Goal: Task Accomplishment & Management: Manage account settings

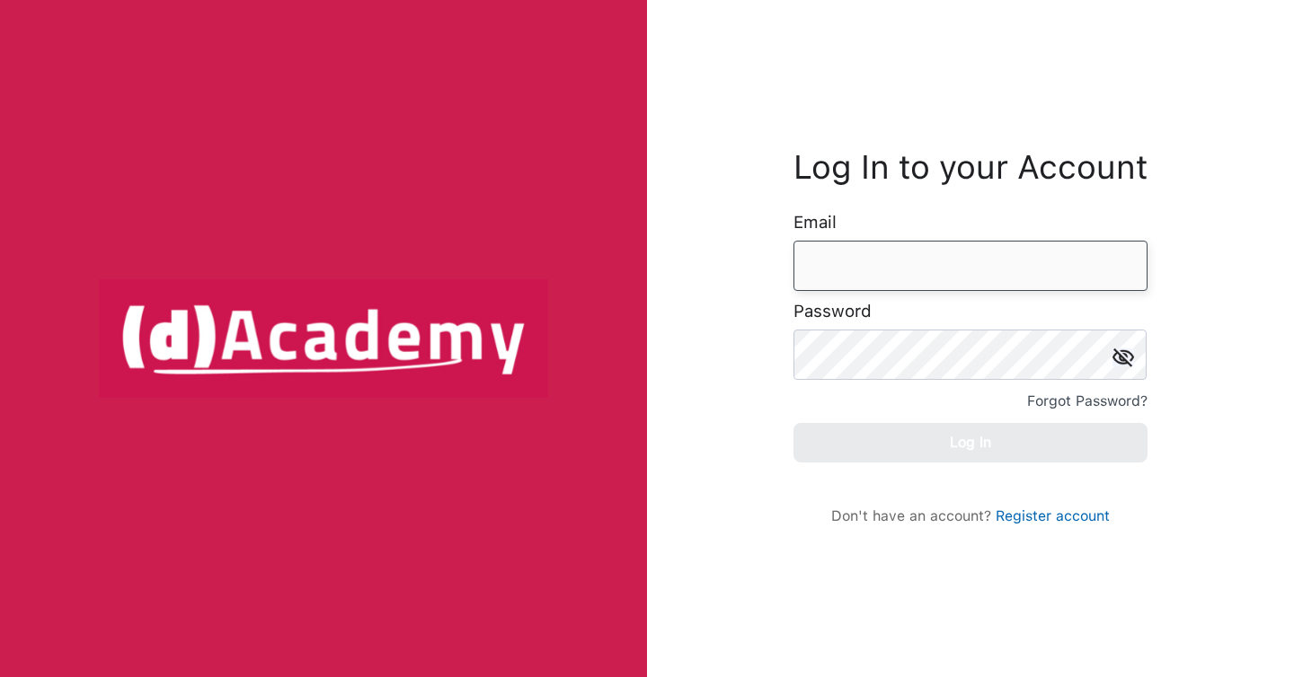
click at [855, 267] on input "email" at bounding box center [970, 266] width 354 height 50
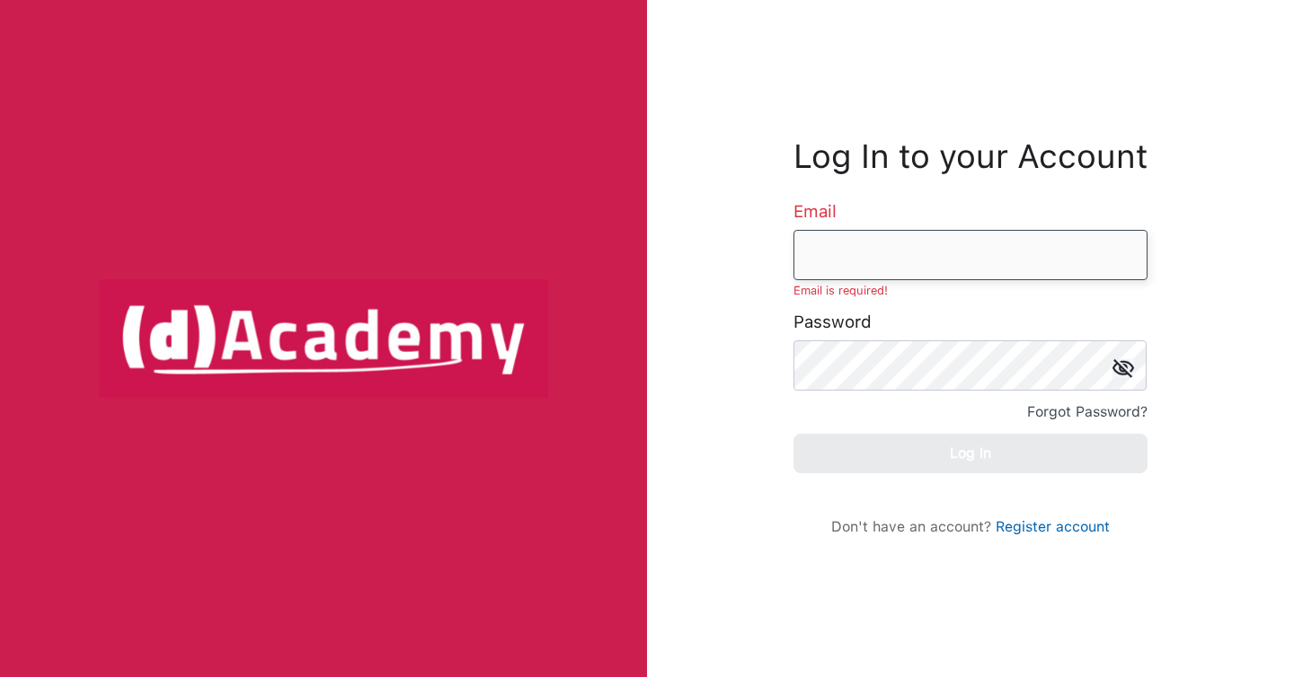
type input "**********"
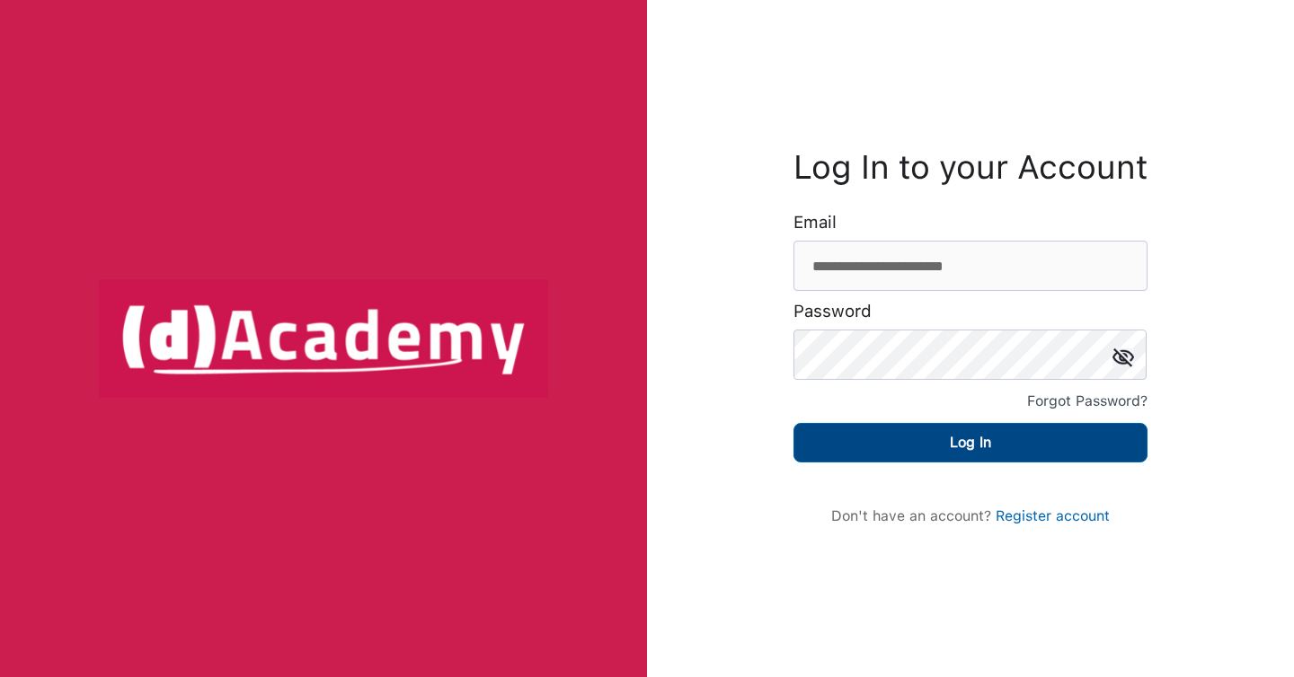
click at [916, 445] on button "Log In" at bounding box center [970, 443] width 354 height 40
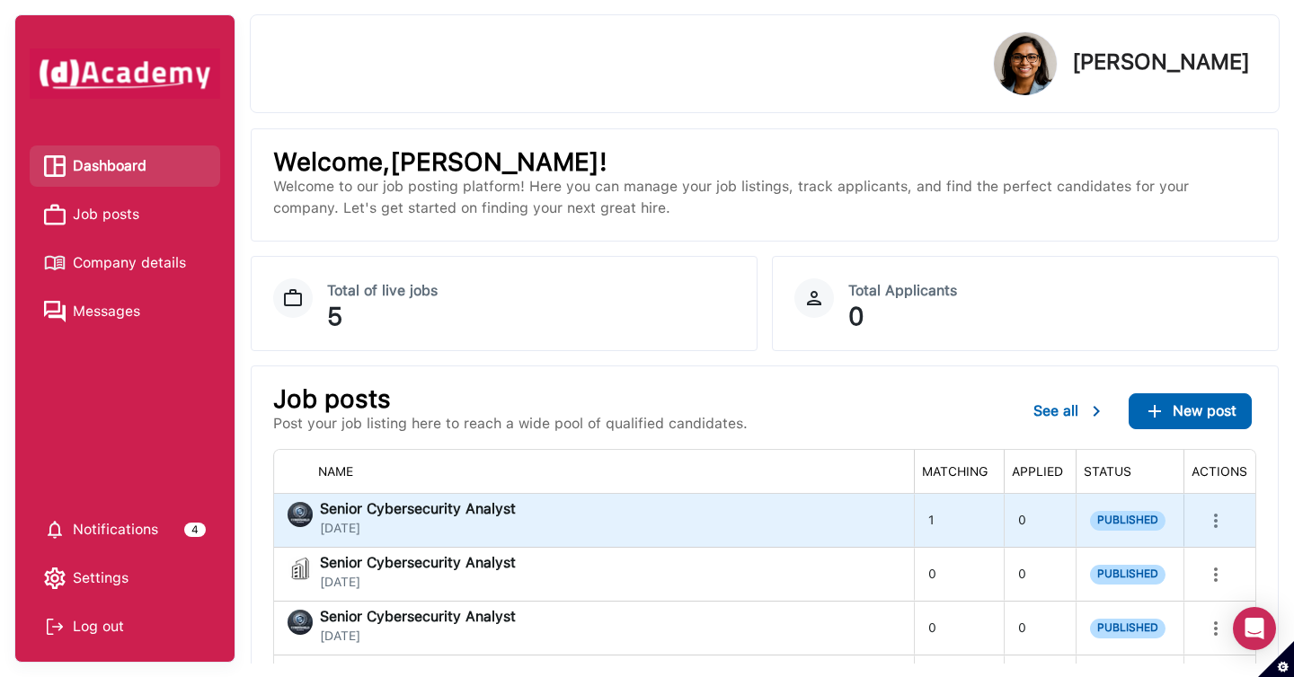
click at [699, 520] on div "Senior Cybersecurity Analyst [DATE]" at bounding box center [594, 520] width 612 height 36
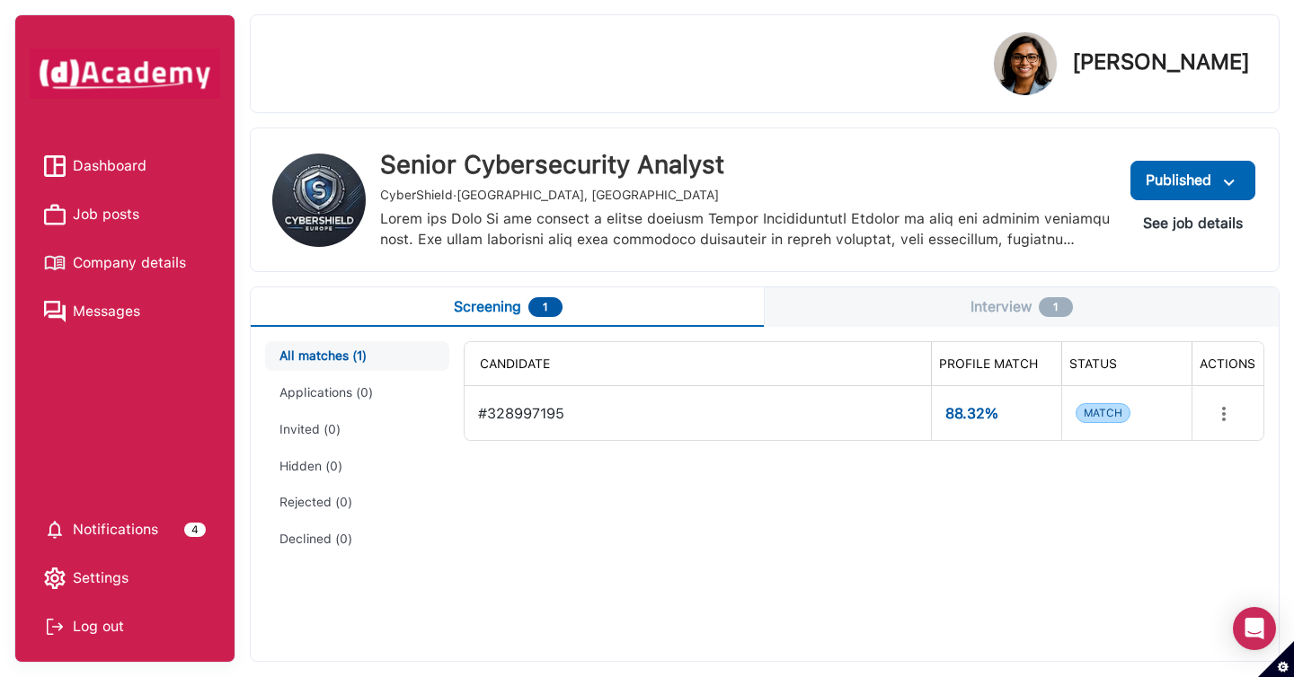
click at [979, 297] on button "Interview 1" at bounding box center [1022, 308] width 514 height 40
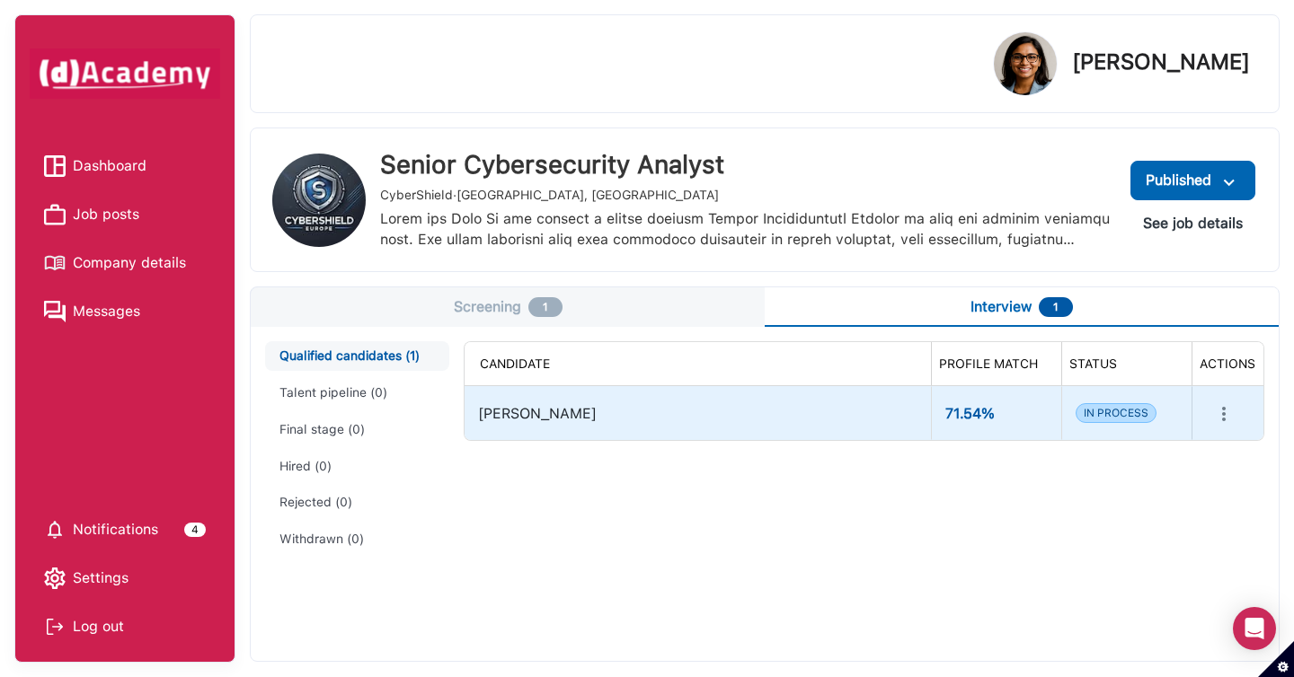
click at [539, 412] on div "[PERSON_NAME]" at bounding box center [697, 413] width 438 height 38
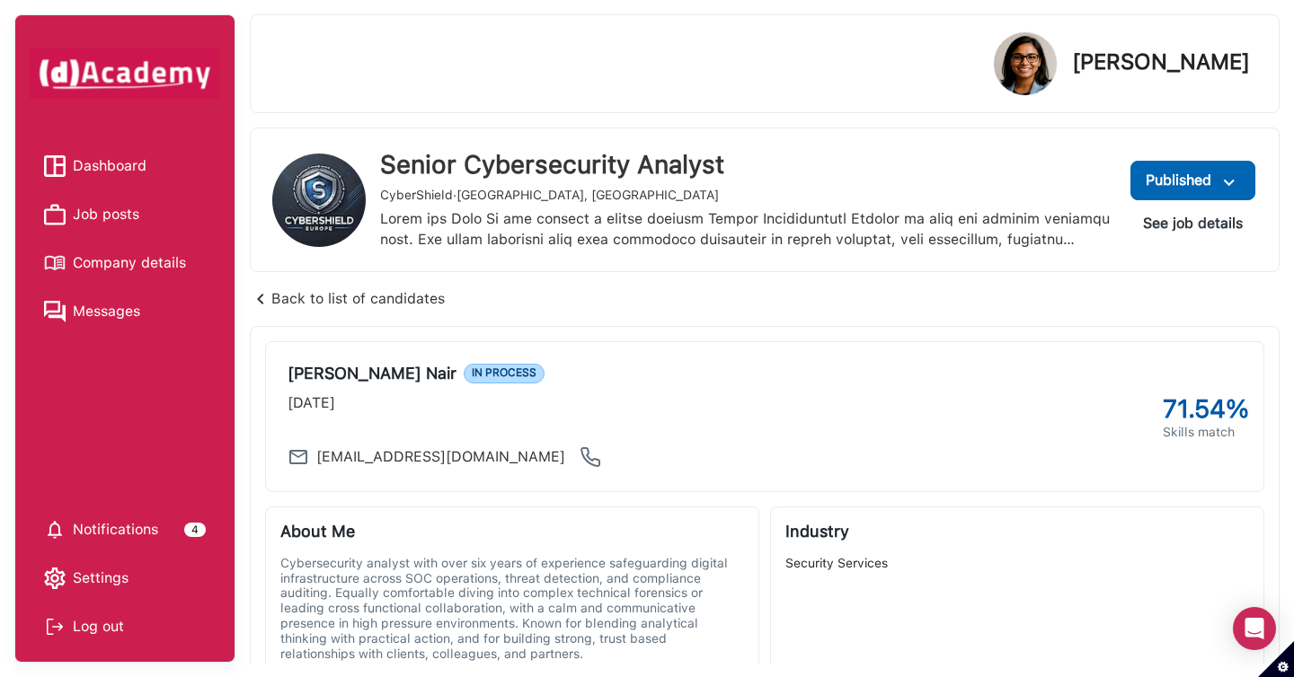
click at [102, 619] on div "Log out" at bounding box center [125, 627] width 162 height 27
